Goal: Task Accomplishment & Management: Use online tool/utility

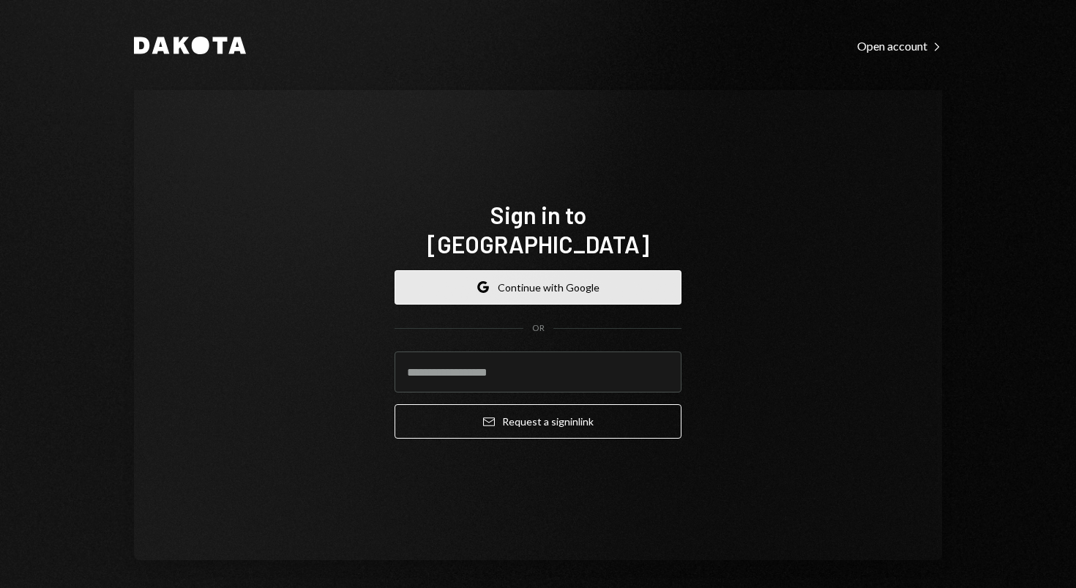
click at [496, 281] on button "Google Continue with Google" at bounding box center [538, 287] width 287 height 34
click at [554, 272] on button "Google Continue with Google" at bounding box center [538, 287] width 287 height 34
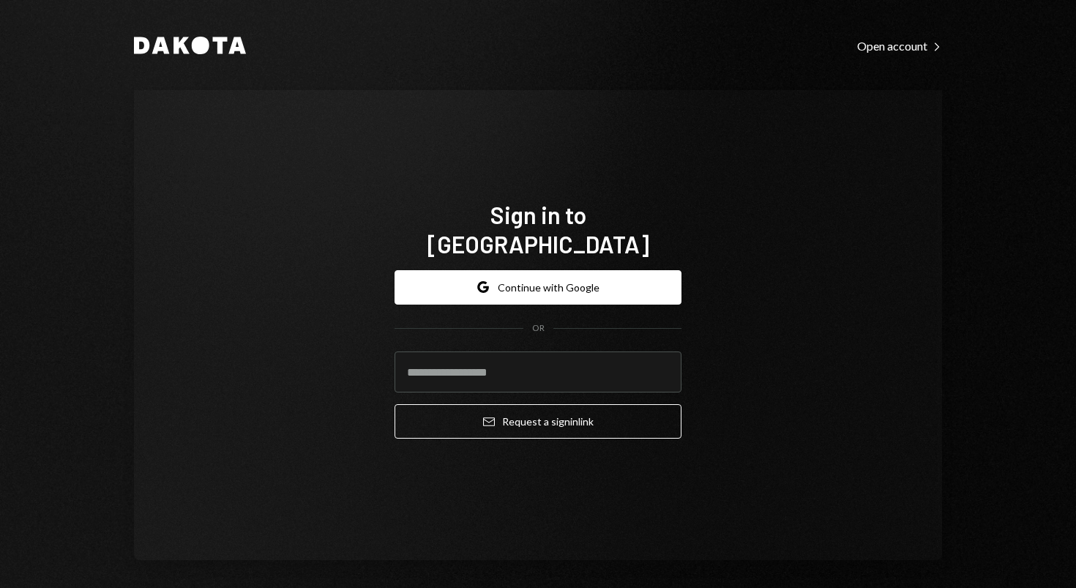
scroll to position [7, 0]
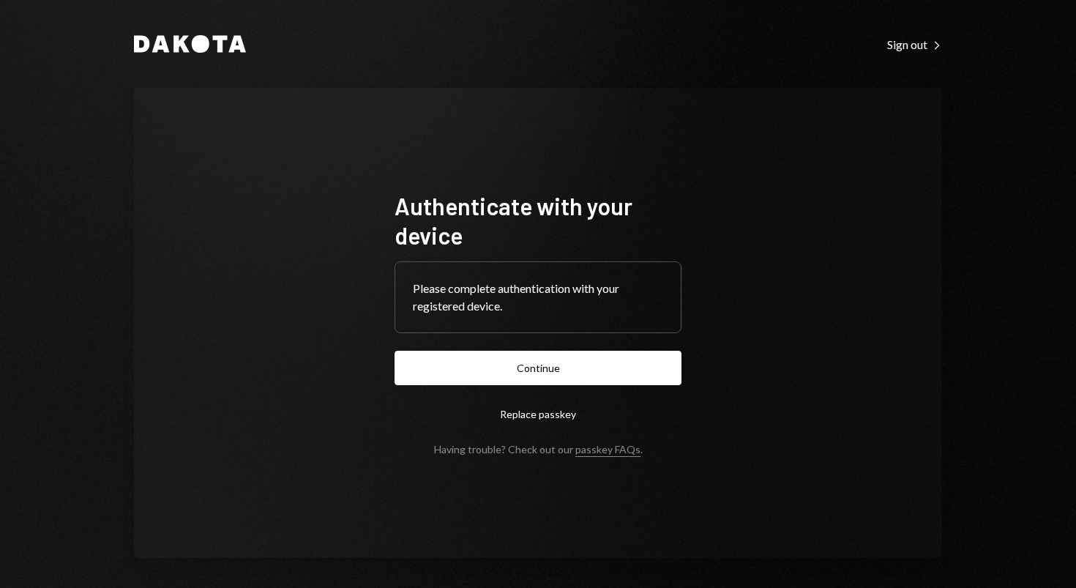
scroll to position [5, 0]
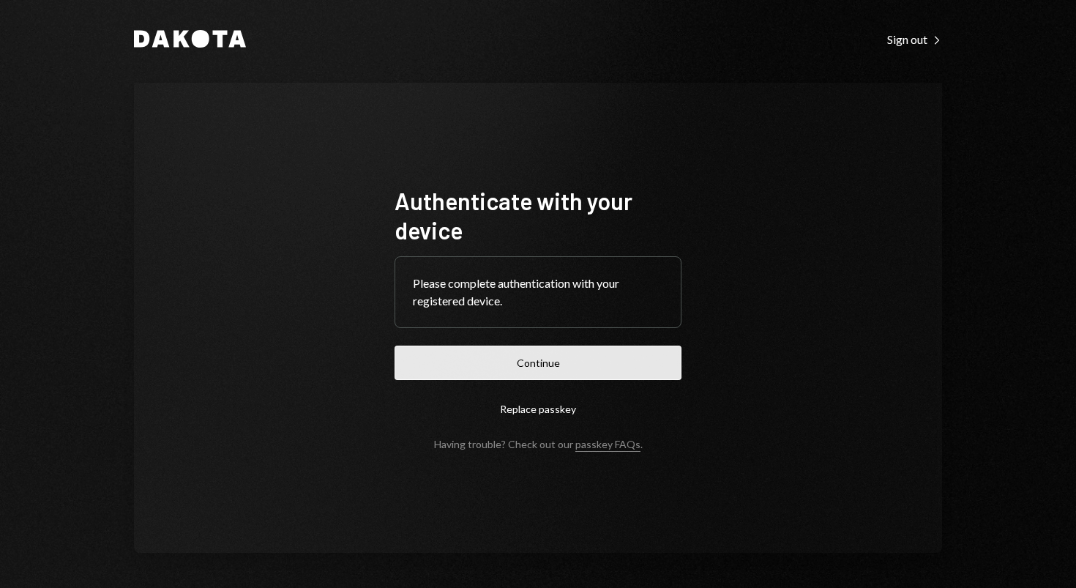
click at [559, 359] on button "Continue" at bounding box center [538, 362] width 287 height 34
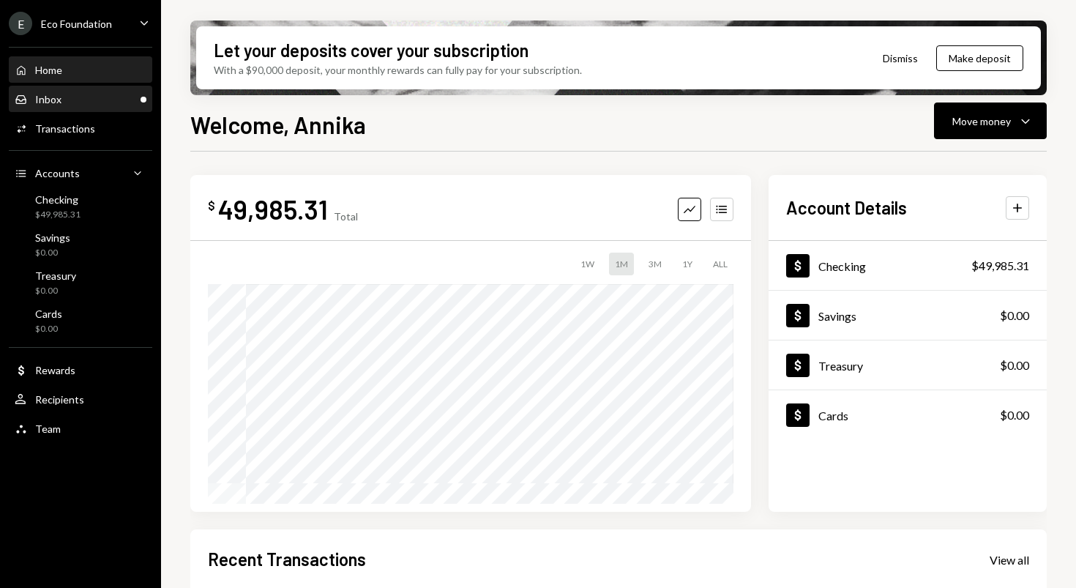
click at [33, 98] on div "Inbox Inbox" at bounding box center [38, 99] width 47 height 13
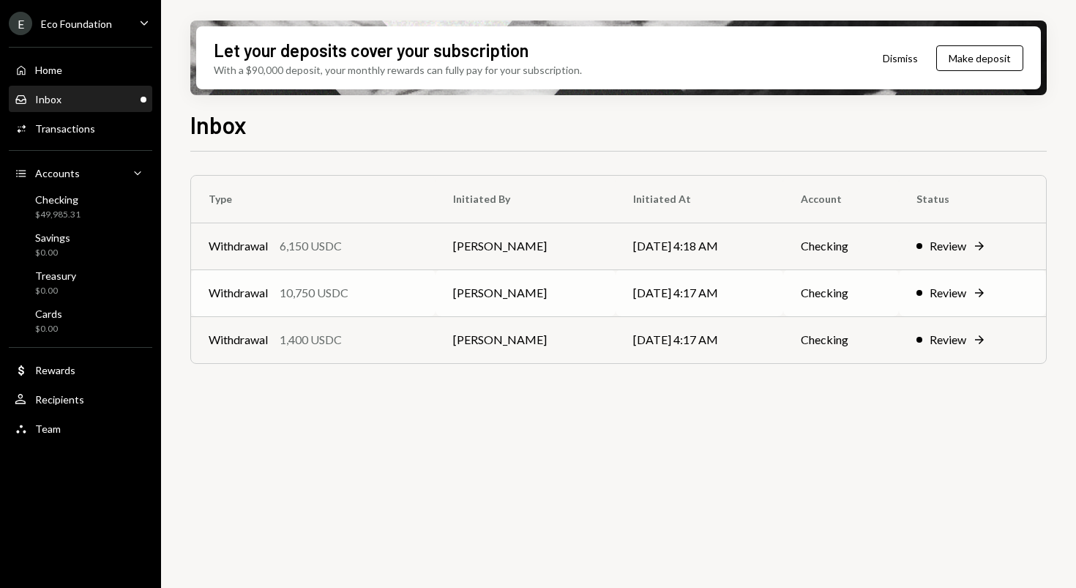
click at [808, 307] on td "Checking" at bounding box center [841, 292] width 116 height 47
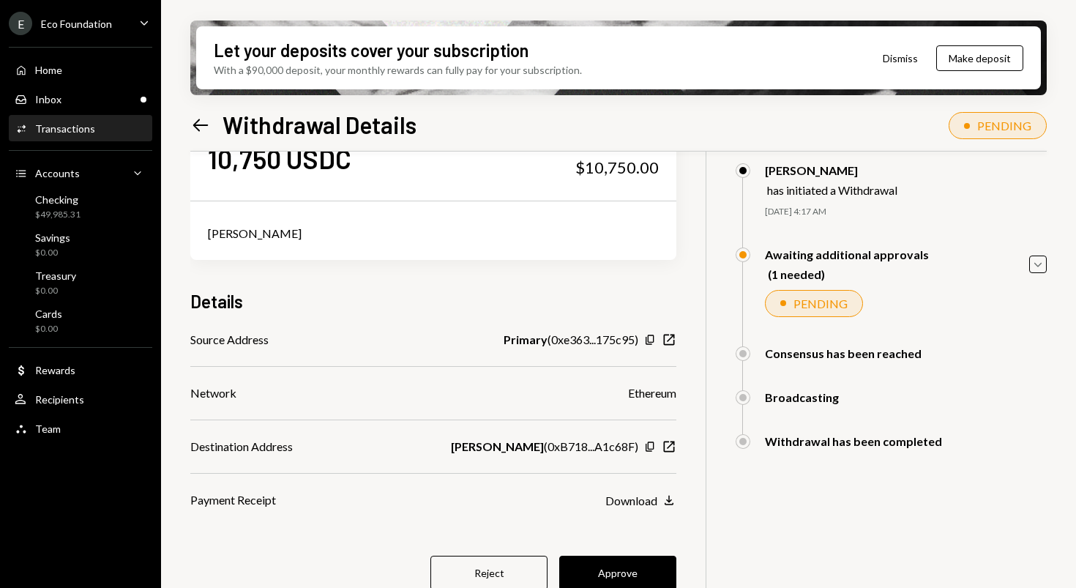
scroll to position [117, 0]
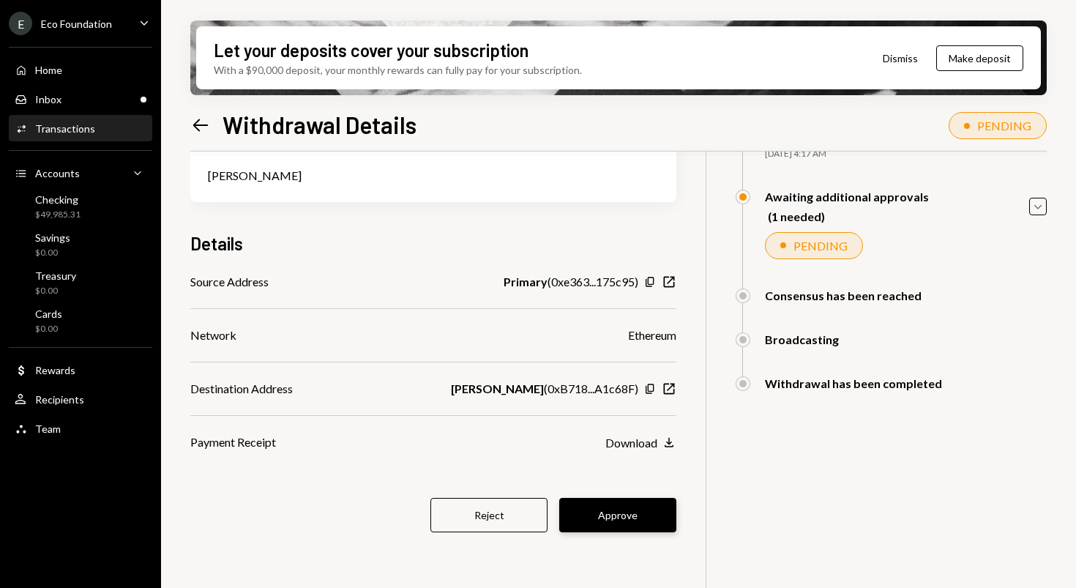
click at [605, 511] on button "Approve" at bounding box center [617, 515] width 117 height 34
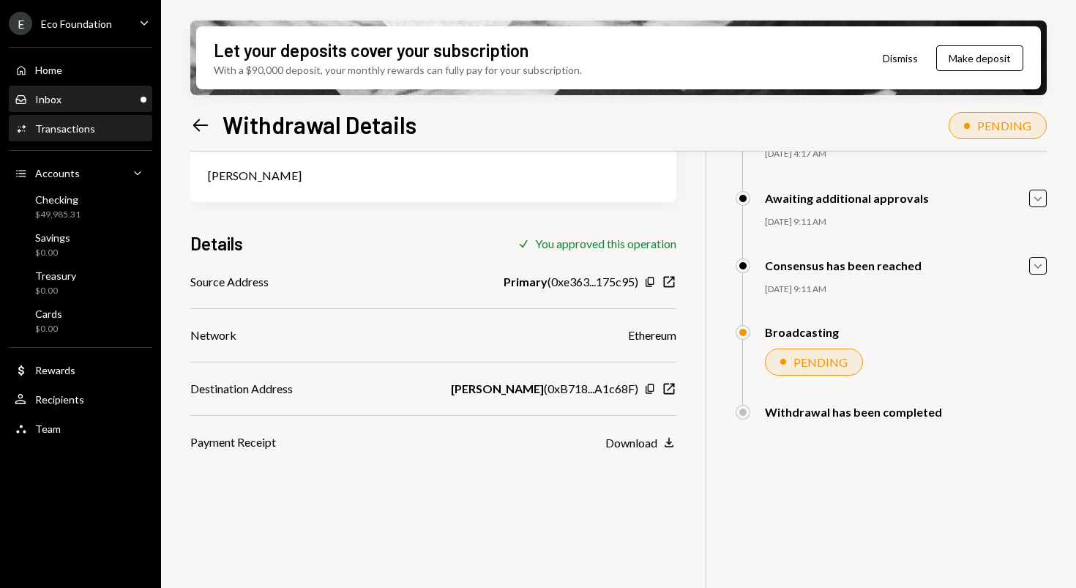
click at [81, 102] on div "Inbox Inbox" at bounding box center [81, 99] width 132 height 13
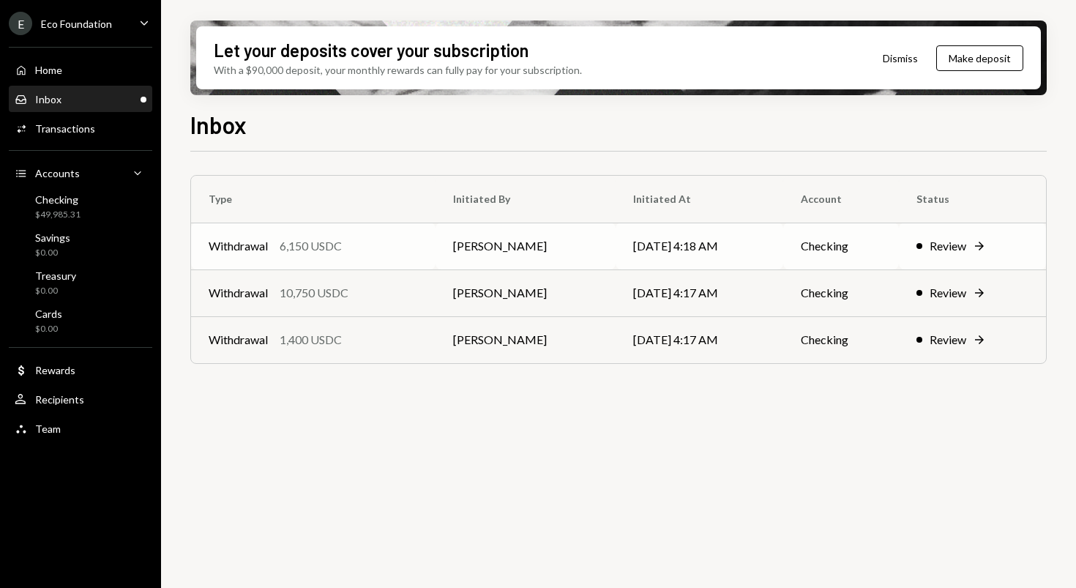
click at [311, 251] on div "6,150 USDC" at bounding box center [311, 246] width 62 height 18
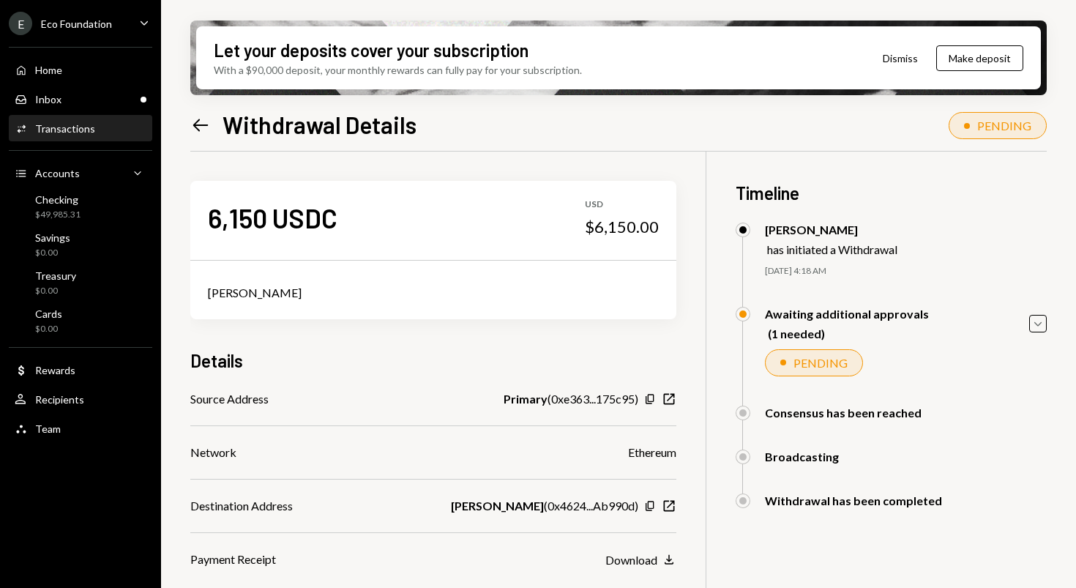
scroll to position [117, 0]
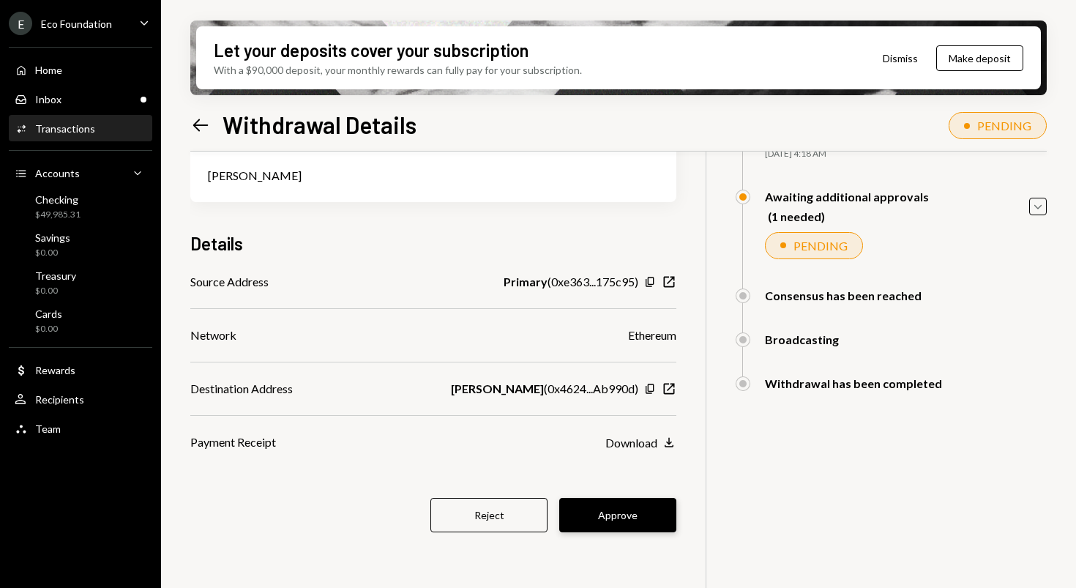
click at [640, 507] on button "Approve" at bounding box center [617, 515] width 117 height 34
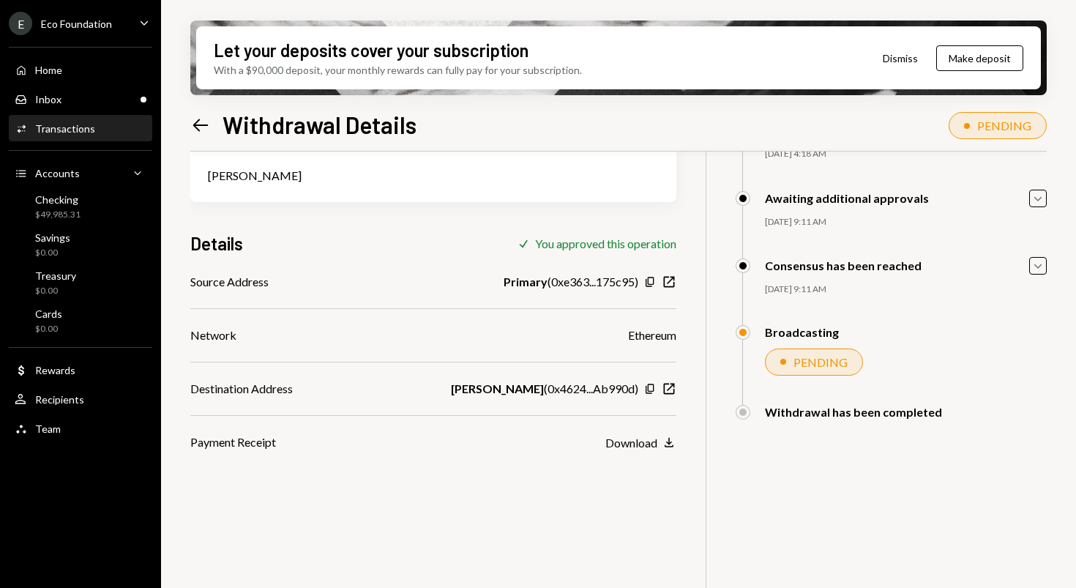
click at [195, 127] on icon "Left Arrow" at bounding box center [200, 125] width 20 height 20
